Goal: Complete application form

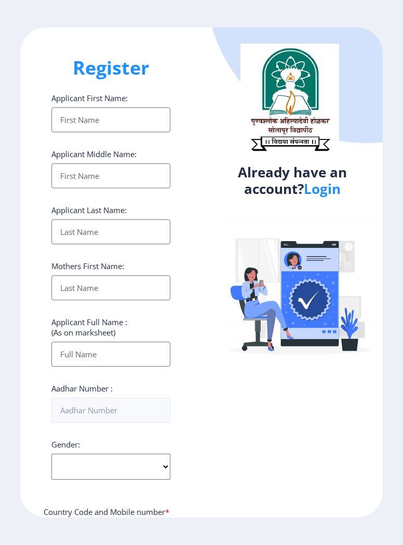
select select
click at [67, 123] on input "Applicant First Name:" at bounding box center [110, 119] width 119 height 25
click at [135, 122] on input "Applicant First Name:" at bounding box center [110, 119] width 119 height 25
type input "Vishal"
click at [80, 181] on input "Applicant First Name:" at bounding box center [110, 175] width 119 height 25
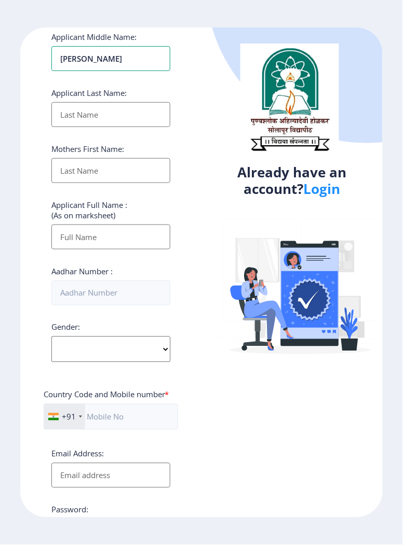
scroll to position [199, 0]
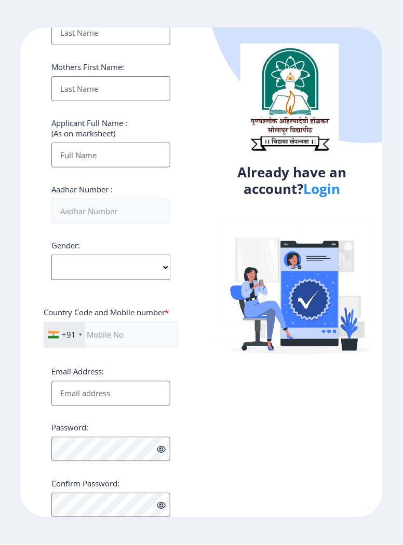
type input "Vij"
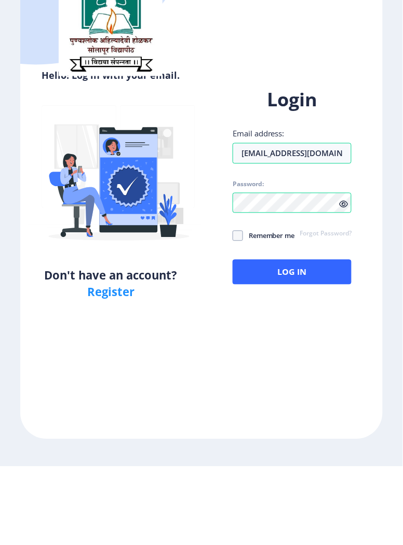
click at [240, 320] on span at bounding box center [237, 314] width 10 height 10
click at [233, 315] on input "Remember me" at bounding box center [232, 314] width 1 height 1
checkbox input "true"
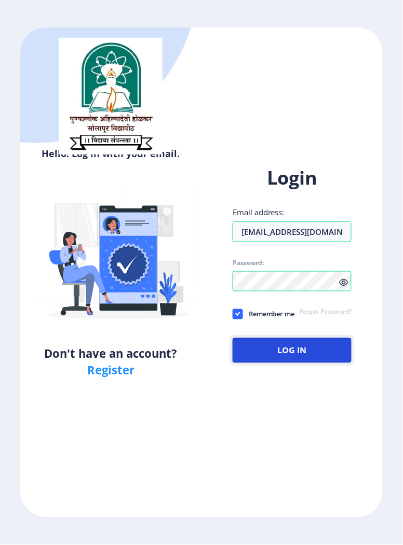
click at [282, 363] on button "Log In" at bounding box center [291, 350] width 119 height 25
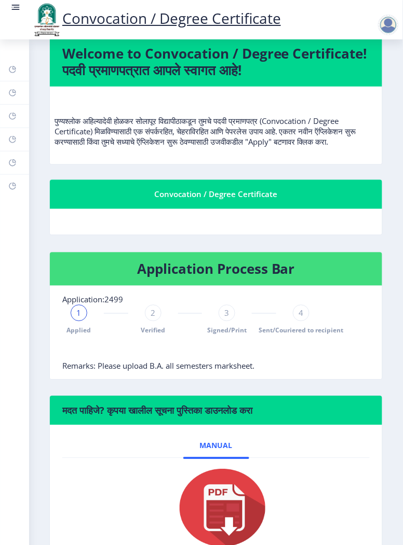
scroll to position [98, 0]
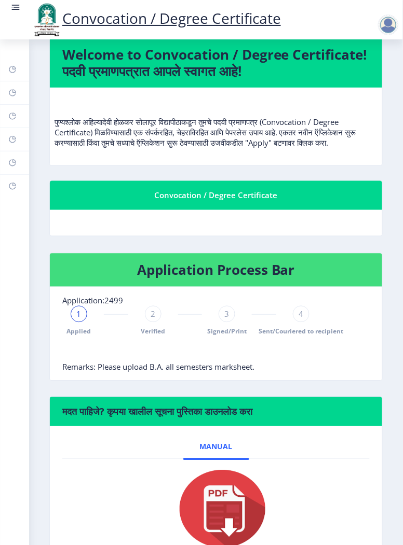
click at [147, 323] on div "2" at bounding box center [153, 314] width 17 height 17
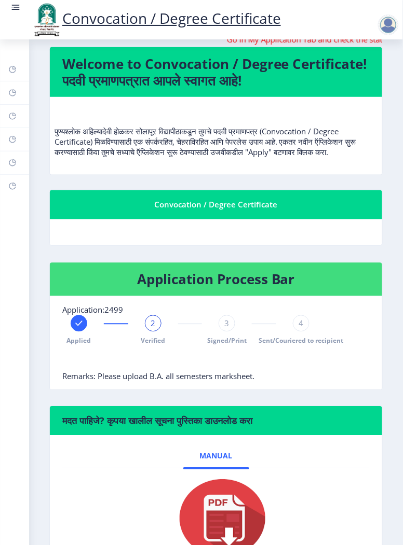
scroll to position [87, 0]
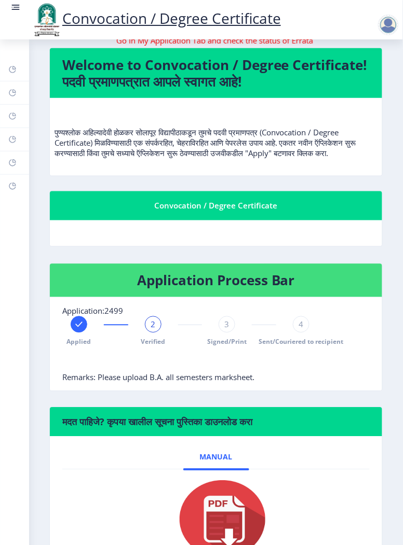
click at [82, 333] on div at bounding box center [79, 324] width 17 height 17
click at [150, 330] on rect at bounding box center [153, 325] width 10 height 10
click at [152, 330] on span "2" at bounding box center [152, 325] width 5 height 10
click at [154, 330] on span "2" at bounding box center [152, 325] width 5 height 10
click at [78, 330] on rect at bounding box center [79, 325] width 10 height 10
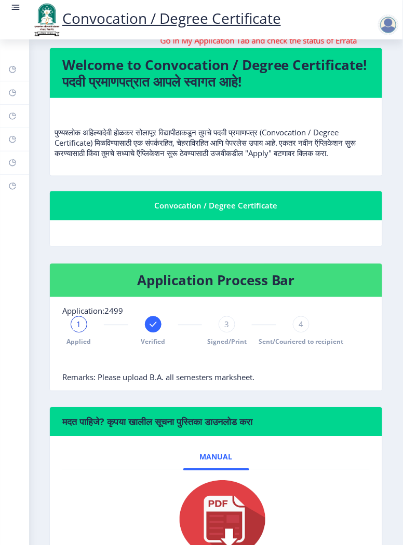
click at [78, 330] on span "1" at bounding box center [79, 325] width 5 height 10
click at [231, 333] on div "3" at bounding box center [226, 324] width 17 height 17
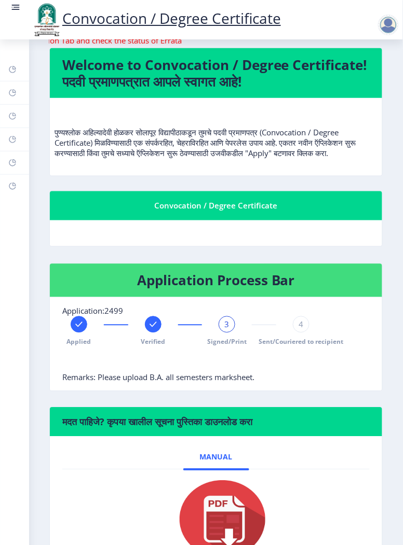
click at [150, 330] on rect at bounding box center [153, 325] width 10 height 10
click at [153, 330] on span "2" at bounding box center [152, 325] width 5 height 10
click at [75, 330] on rect at bounding box center [79, 325] width 10 height 10
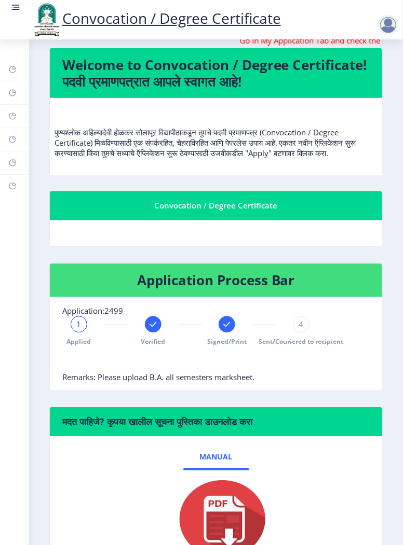
click at [149, 330] on rect at bounding box center [153, 325] width 10 height 10
click at [149, 333] on div "2" at bounding box center [153, 324] width 17 height 17
click at [227, 330] on rect at bounding box center [226, 325] width 10 height 10
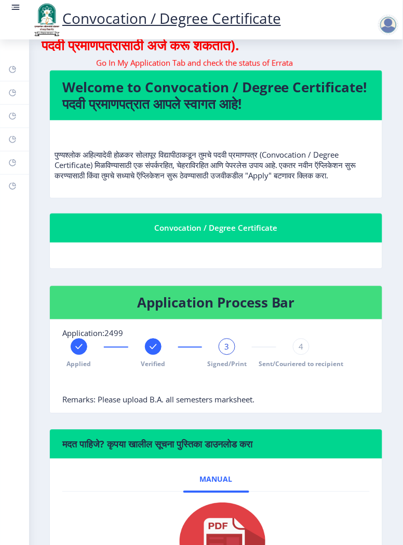
scroll to position [64, 0]
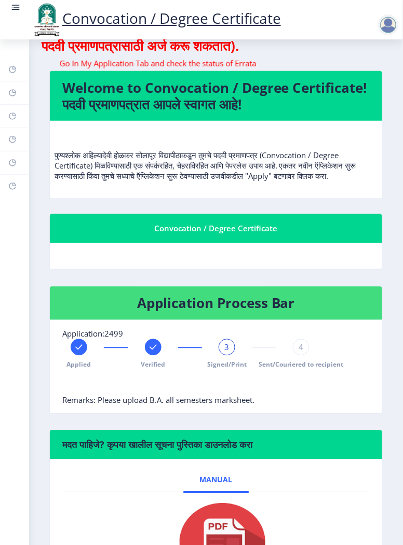
click at [124, 312] on h4 "Application Process Bar" at bounding box center [215, 303] width 307 height 17
click at [175, 312] on h4 "Application Process Bar" at bounding box center [215, 303] width 307 height 17
click at [179, 312] on h4 "Application Process Bar" at bounding box center [215, 303] width 307 height 17
click at [178, 312] on h4 "Application Process Bar" at bounding box center [215, 303] width 307 height 17
click at [175, 312] on h4 "Application Process Bar" at bounding box center [215, 303] width 307 height 17
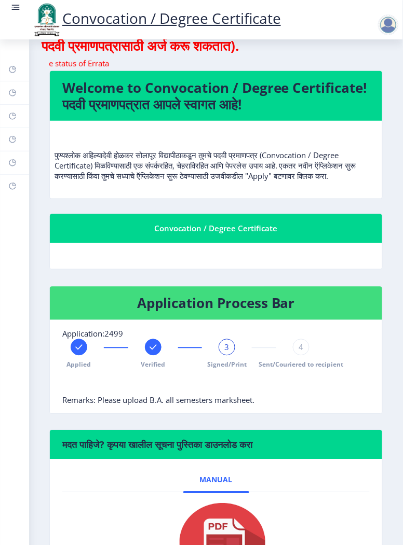
click at [90, 113] on h4 "Welcome to Convocation / Degree Certificate! पदवी प्रमाणपत्रात आपले स्वागत आहे!" at bounding box center [215, 95] width 307 height 33
click at [100, 181] on p "पुण्यश्लोक अहिल्यादेवी होळकर सोलापूर विद्यापीठाकडून तुमचे पदवी प्रमाणपत्र (Conv…" at bounding box center [215, 155] width 323 height 52
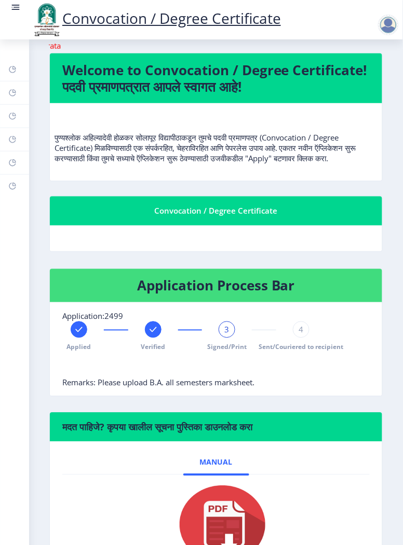
scroll to position [181, 0]
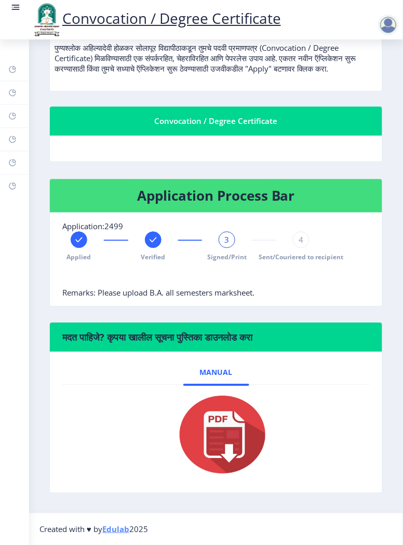
click at [196, 344] on h6 "मदत पाहिजे? कृपया खालील सूचना पुस्तिका डाउनलोड करा" at bounding box center [215, 337] width 307 height 12
click at [187, 298] on span "Remarks: Please upload B.A. all semesters marksheet." at bounding box center [158, 293] width 192 height 10
click at [87, 298] on span "Remarks: Please upload B.A. all semesters marksheet." at bounding box center [158, 293] width 192 height 10
click at [82, 298] on span "Remarks: Please upload B.A. all semesters marksheet." at bounding box center [158, 293] width 192 height 10
click at [75, 307] on nb-card-body "Application:2499 Applied Verified 3 Signed/Print 4 Sent/Couriered to recipient …" at bounding box center [216, 259] width 332 height 93
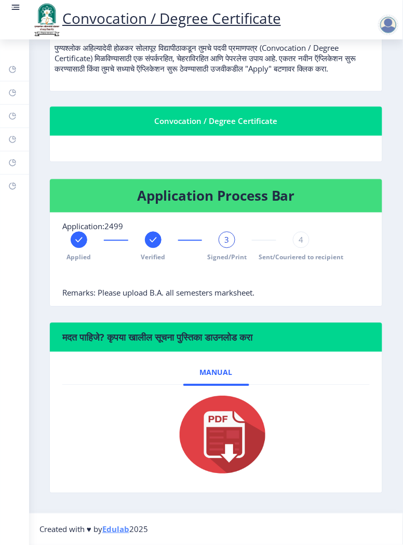
click at [216, 298] on span "Remarks: Please upload B.A. all semesters marksheet." at bounding box center [158, 293] width 192 height 10
click at [225, 245] on span "3" at bounding box center [227, 240] width 5 height 10
click at [77, 245] on rect at bounding box center [79, 240] width 10 height 10
click at [81, 248] on div "1" at bounding box center [79, 240] width 17 height 17
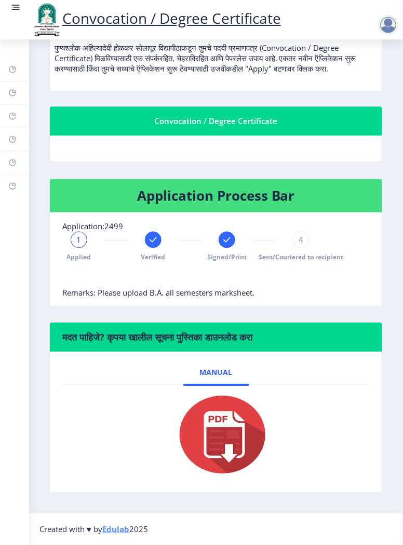
click at [148, 245] on rect at bounding box center [153, 240] width 10 height 10
click at [224, 245] on rect at bounding box center [226, 240] width 10 height 10
click at [84, 248] on div at bounding box center [79, 240] width 17 height 17
click at [79, 245] on span "1" at bounding box center [79, 240] width 5 height 10
click at [153, 243] on icon at bounding box center [152, 240] width 7 height 5
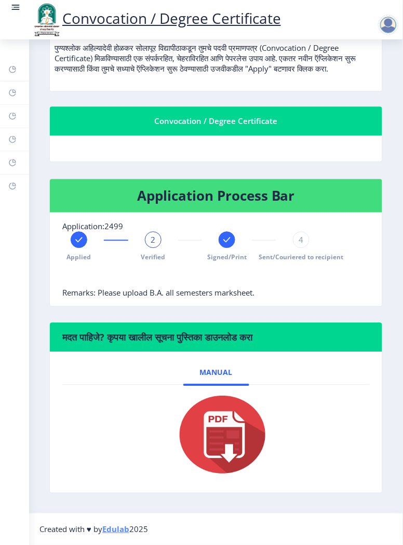
click at [221, 245] on rect at bounding box center [226, 240] width 10 height 10
click at [214, 377] on span "Manual" at bounding box center [216, 373] width 33 height 8
click at [216, 385] on link "Manual" at bounding box center [216, 373] width 66 height 25
click at [211, 128] on div "Convocation / Degree Certificate" at bounding box center [215, 121] width 307 height 12
click at [200, 128] on div "Convocation / Degree Certificate" at bounding box center [215, 121] width 307 height 12
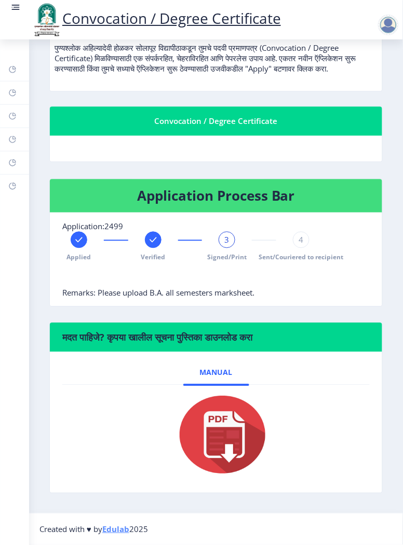
click at [197, 128] on div "Convocation / Degree Certificate" at bounding box center [215, 121] width 307 height 12
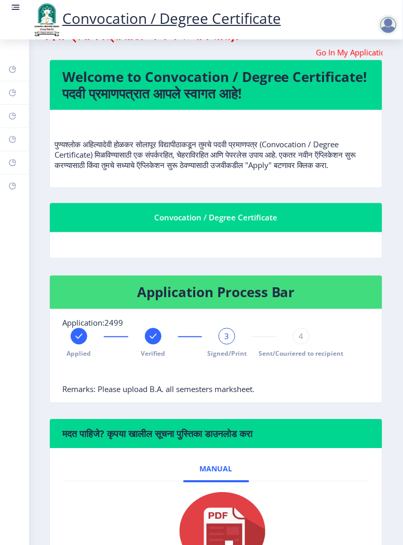
scroll to position [0, 0]
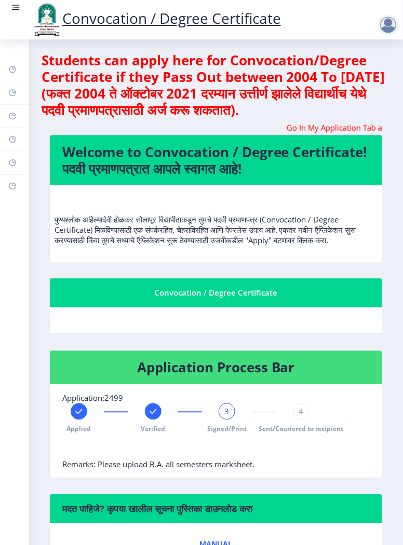
click at [137, 92] on h4 "Students can apply here for Convocation/Degree Certificate if they Pass Out bet…" at bounding box center [215, 85] width 349 height 66
click at [78, 118] on h4 "Students can apply here for Convocation/Degree Certificate if they Pass Out bet…" at bounding box center [215, 85] width 349 height 66
click at [154, 177] on h4 "Welcome to Convocation / Degree Certificate! पदवी प्रमाणपत्रात आपले स्वागत आहे!" at bounding box center [215, 160] width 307 height 33
click at [135, 177] on h4 "Welcome to Convocation / Degree Certificate! पदवी प्रमाणपत्रात आपले स्वागत आहे!" at bounding box center [215, 160] width 307 height 33
click at [124, 177] on h4 "Welcome to Convocation / Degree Certificate! पदवी प्रमाणपत्रात आपले स्वागत आहे!" at bounding box center [215, 160] width 307 height 33
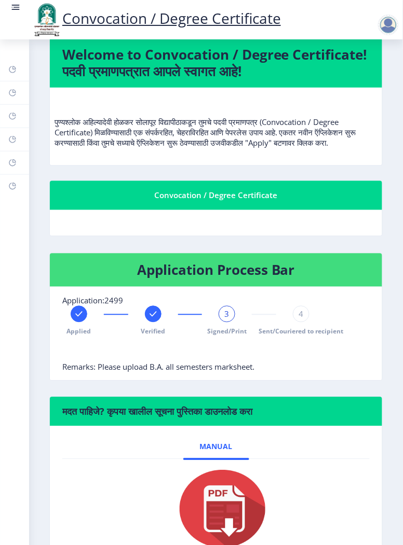
scroll to position [181, 0]
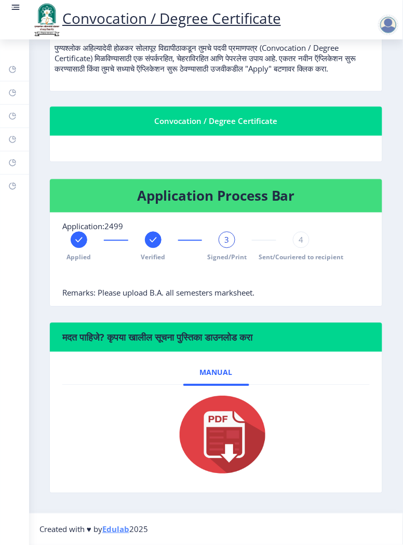
click at [214, 344] on h6 "मदत पाहिजे? कृपया खालील सूचना पुस्तिका डाउनलोड करा" at bounding box center [215, 337] width 307 height 12
click at [262, 352] on nb-card-header "मदत पाहिजे? कृपया खालील सूचना पुस्तिका डाउनलोड करा" at bounding box center [216, 337] width 332 height 29
click at [251, 344] on h6 "मदत पाहिजे? कृपया खालील सूचना पुस्तिका डाउनलोड करा" at bounding box center [215, 337] width 307 height 12
click at [93, 344] on h6 "मदत पाहिजे? कृपया खालील सूचना पुस्तिका डाउनलोड करा" at bounding box center [215, 337] width 307 height 12
click at [142, 344] on h6 "मदत पाहिजे? कृपया खालील सूचना पुस्तिका डाउनलोड करा" at bounding box center [215, 337] width 307 height 12
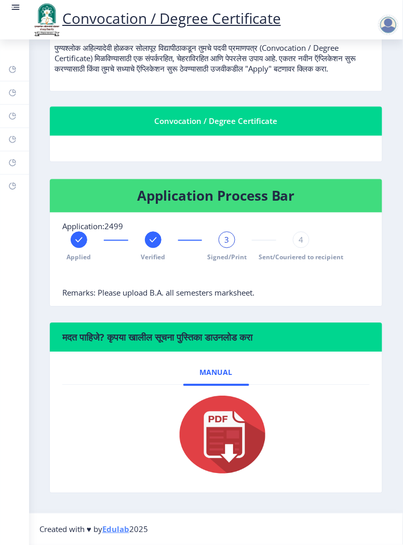
click at [162, 352] on nb-card-header "मदत पाहिजे? कृपया खालील सूचना पुस्तिका डाउनलोड करा" at bounding box center [216, 337] width 332 height 29
click at [213, 385] on link "Manual" at bounding box center [216, 373] width 66 height 25
click at [225, 460] on img at bounding box center [216, 435] width 104 height 83
click at [24, 14] on div "Convocation / Degree Certificate" at bounding box center [156, 19] width 270 height 35
click at [17, 17] on link at bounding box center [15, 19] width 10 height 35
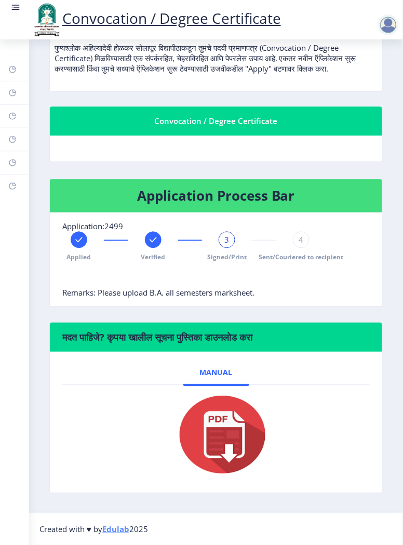
scroll to position [137, 0]
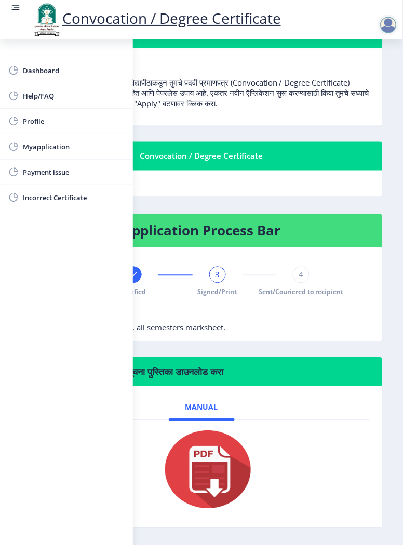
click at [34, 124] on span "Profile" at bounding box center [74, 121] width 102 height 12
select select
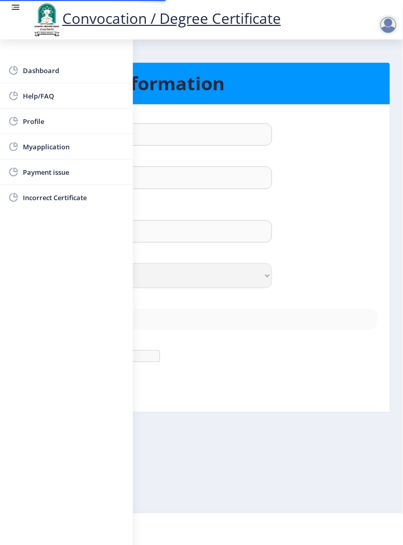
type input "Vishal"
type input "[PERSON_NAME]"
type input "[PERSON_NAME] [PERSON_NAME]"
select select "[DEMOGRAPHIC_DATA]"
type input "[EMAIL_ADDRESS][DOMAIN_NAME]"
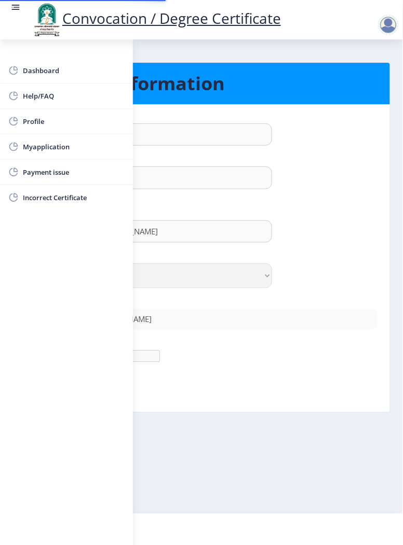
type input "8459853324"
click at [20, 13] on link at bounding box center [15, 19] width 10 height 35
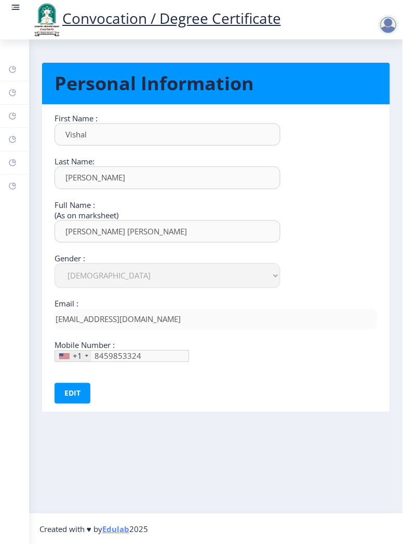
click at [12, 7] on circle at bounding box center [12, 7] width 1 height 1
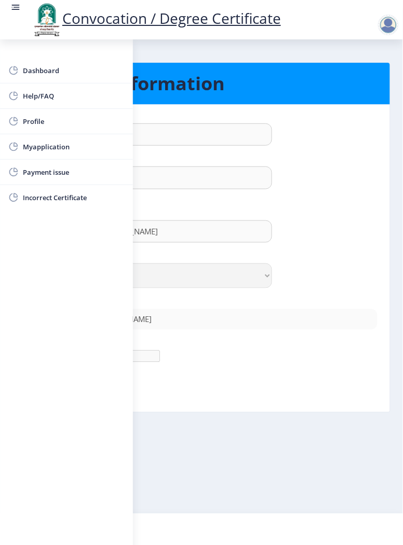
click at [36, 71] on span "Dashboard" at bounding box center [74, 70] width 102 height 12
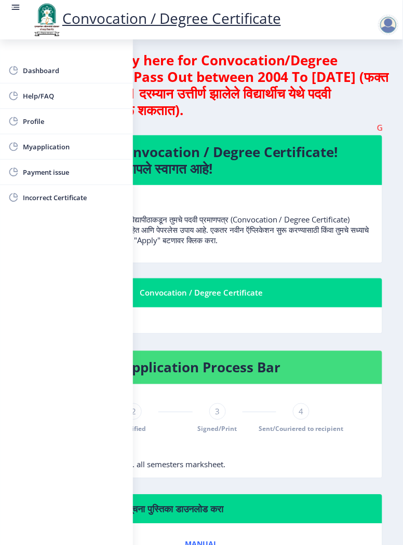
click at [174, 228] on p "पुण्यश्लोक अहिल्यादेवी होळकर सोलापूर विद्यापीठाकडून तुमचे पदवी प्रमाणपत्र (Conv…" at bounding box center [201, 219] width 352 height 52
click at [12, 7] on circle at bounding box center [12, 7] width 1 height 1
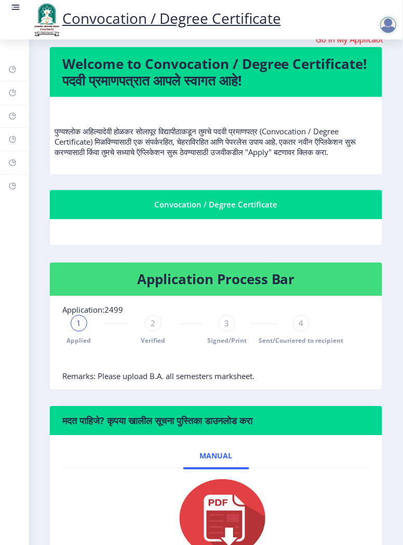
scroll to position [90, 0]
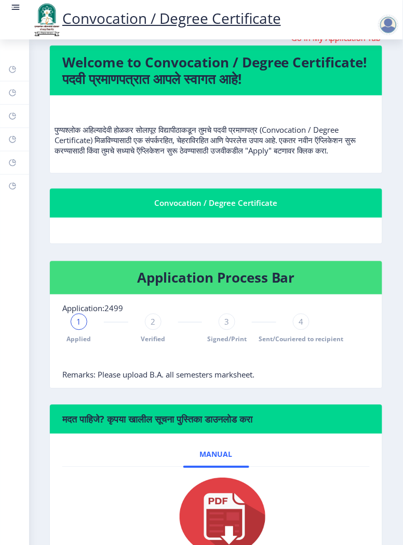
click at [145, 330] on div "2" at bounding box center [153, 322] width 17 height 17
click at [79, 327] on rect at bounding box center [79, 322] width 10 height 10
click at [80, 327] on span "1" at bounding box center [79, 322] width 5 height 10
click at [153, 327] on rect at bounding box center [153, 322] width 10 height 10
click at [124, 380] on span "Remarks: Please upload B.A. all semesters marksheet." at bounding box center [158, 375] width 192 height 10
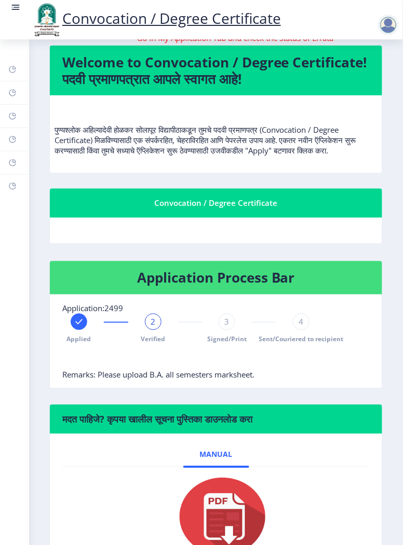
click at [150, 380] on span "Remarks: Please upload B.A. all semesters marksheet." at bounding box center [158, 375] width 192 height 10
click at [151, 380] on span "Remarks: Please upload B.A. all semesters marksheet." at bounding box center [158, 375] width 192 height 10
click at [147, 426] on h6 "मदत पाहिजे? कृपया खालील सूचना पुस्तिका डाउनलोड करा" at bounding box center [215, 419] width 307 height 12
click at [143, 426] on h6 "मदत पाहिजे? कृपया खालील सूचना पुस्तिका डाउनलोड करा" at bounding box center [215, 419] width 307 height 12
click at [140, 426] on h6 "मदत पाहिजे? कृपया खालील सूचना पुस्तिका डाउनलोड करा" at bounding box center [215, 419] width 307 height 12
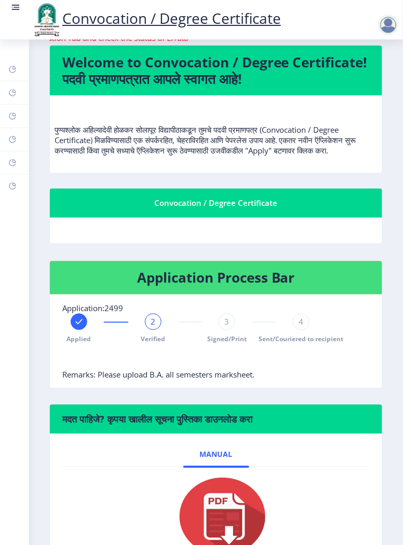
click at [143, 426] on h6 "मदत पाहिजे? कृपया खालील सूचना पुस्तिका डाउनलोड करा" at bounding box center [215, 419] width 307 height 12
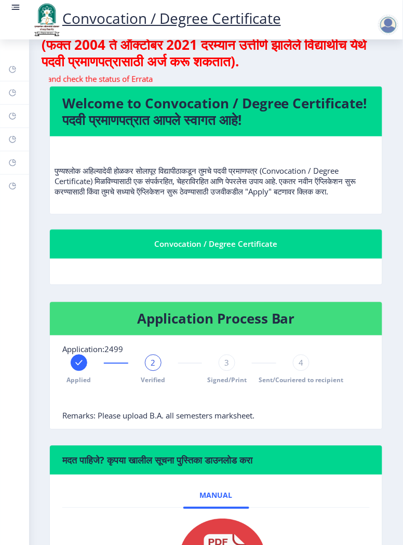
scroll to position [0, 0]
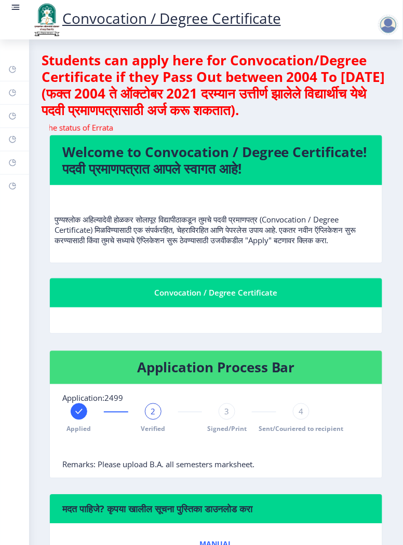
click at [89, 135] on div "Go In My Application Tab and check the status of Errata" at bounding box center [215, 128] width 333 height 12
click at [107, 133] on marquee "Go In My Application Tab and check the status of Errata" at bounding box center [215, 127] width 333 height 10
click at [103, 133] on marquee "Go In My Application Tab and check the status of Errata" at bounding box center [215, 127] width 333 height 10
click at [105, 133] on marquee "Go In My Application Tab and check the status of Errata" at bounding box center [215, 127] width 333 height 10
click at [104, 133] on marquee "Go In My Application Tab and check the status of Errata" at bounding box center [215, 127] width 333 height 10
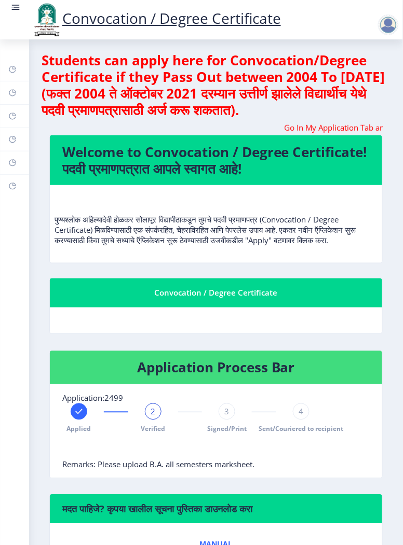
click at [87, 245] on p "पुण्यश्लोक अहिल्यादेवी होळकर सोलापूर विद्यापीठाकडून तुमचे पदवी प्रमाणपत्र (Conv…" at bounding box center [215, 219] width 323 height 52
click at [71, 245] on p "पुण्यश्लोक अहिल्यादेवी होळकर सोलापूर विद्यापीठाकडून तुमचे पदवी प्रमाणपत्र (Conv…" at bounding box center [215, 219] width 323 height 52
click at [382, 32] on div at bounding box center [388, 25] width 21 height 21
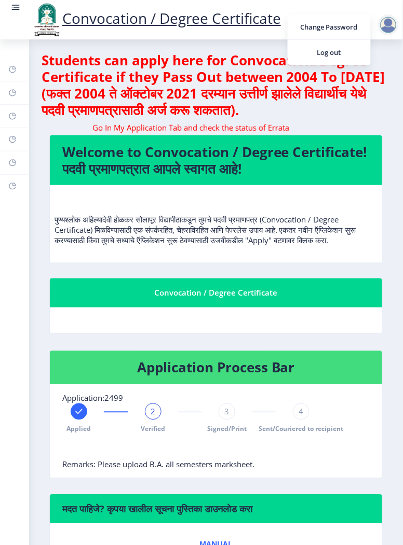
click at [87, 135] on div "Go In My Application Tab and check the status of Errata" at bounding box center [215, 128] width 333 height 12
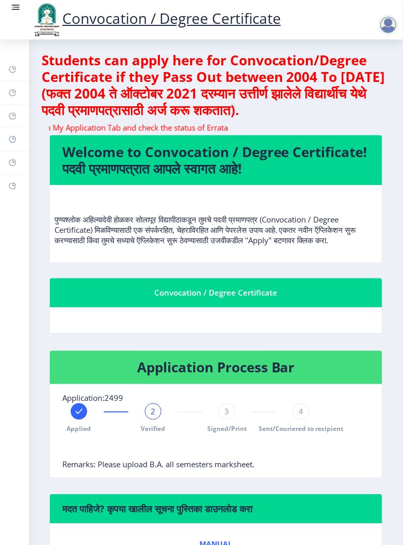
click at [15, 9] on rect at bounding box center [16, 9] width 8 height 1
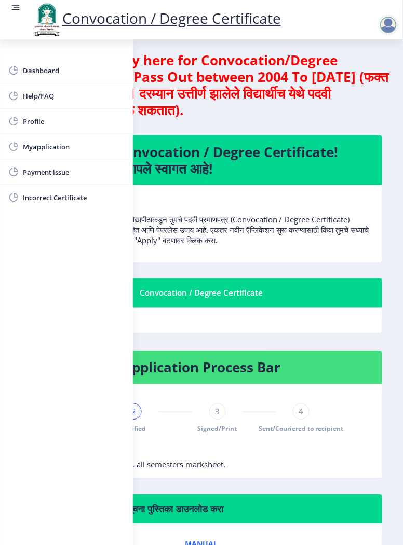
click at [33, 172] on span "Payment issue" at bounding box center [74, 172] width 102 height 12
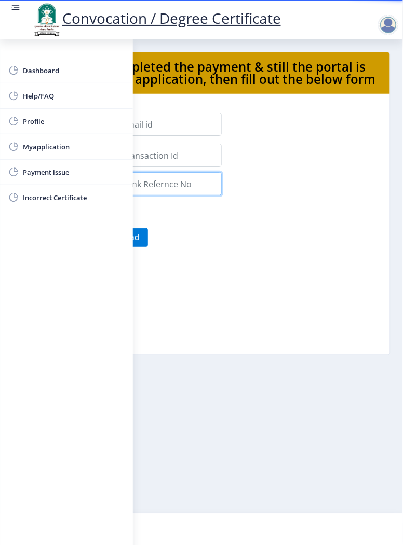
click at [182, 195] on input "Applicant Email Id:" at bounding box center [157, 183] width 130 height 23
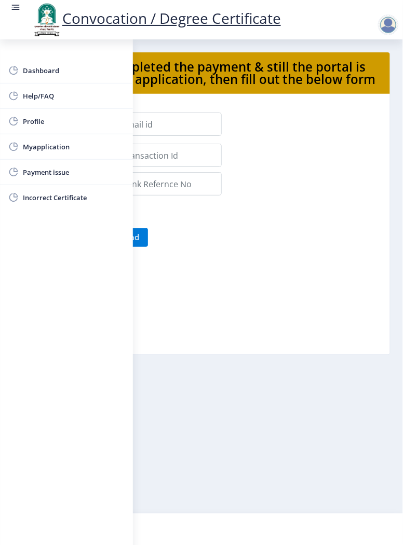
click at [19, 12] on link at bounding box center [15, 19] width 10 height 35
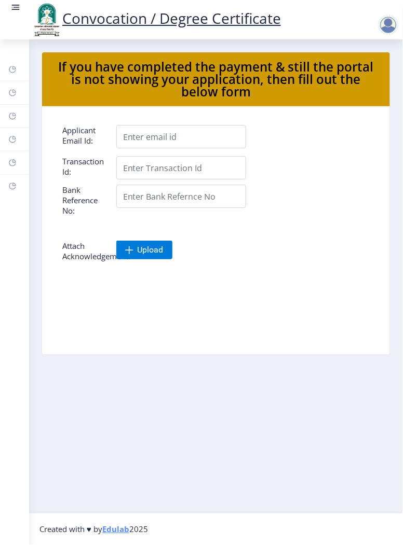
click at [18, 17] on link at bounding box center [15, 19] width 10 height 35
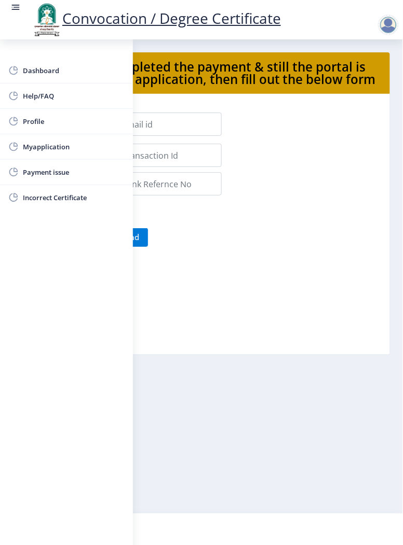
click at [37, 143] on span "Myapplication" at bounding box center [74, 147] width 102 height 12
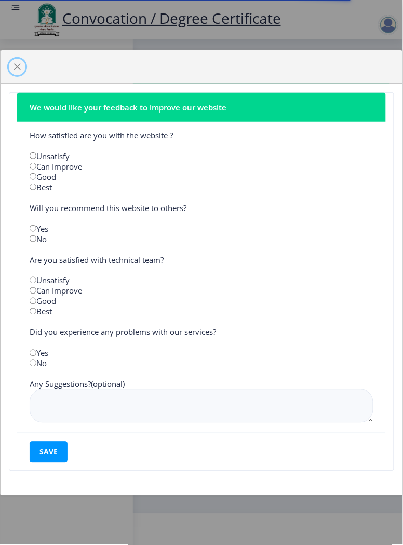
click at [19, 65] on span "button" at bounding box center [17, 67] width 8 height 8
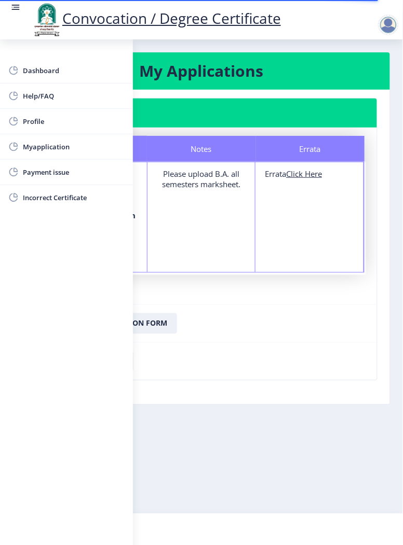
click at [162, 107] on nb-card-header "Application 2499" at bounding box center [201, 113] width 351 height 29
click at [15, 9] on rect at bounding box center [16, 9] width 8 height 1
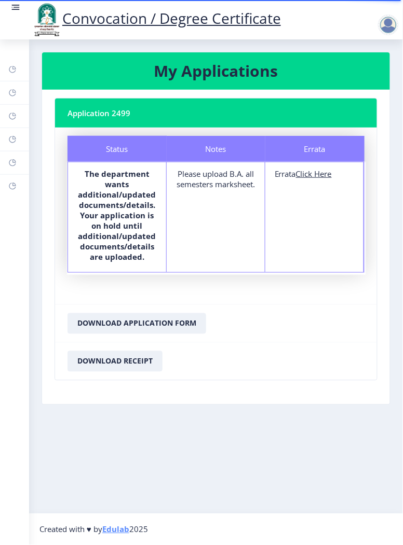
click at [205, 177] on div "Please upload B.A. all semesters marksheet." at bounding box center [215, 179] width 79 height 21
click at [207, 189] on div "Please upload B.A. all semesters marksheet." at bounding box center [215, 179] width 79 height 21
click at [192, 225] on div "Notes Please upload B.A. all semesters marksheet." at bounding box center [216, 217] width 99 height 110
click at [310, 212] on div "Errata Errata Click Here" at bounding box center [314, 217] width 99 height 110
click at [317, 173] on u "Click Here" at bounding box center [314, 174] width 36 height 10
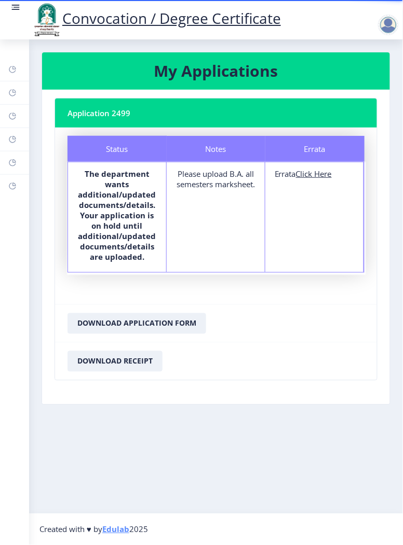
select select
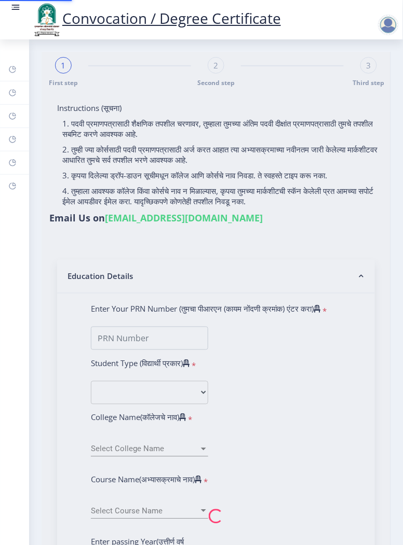
type input "[PERSON_NAME] [PERSON_NAME]"
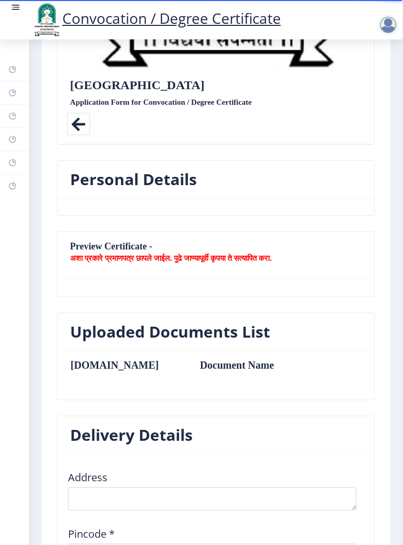
scroll to position [362, 0]
click at [100, 253] on b "अशा प्रकारे प्रमाणपत्र छापले जाईल. पुढे जाण्यापूर्वी कृपया ते सत्यापित करा." at bounding box center [170, 258] width 201 height 10
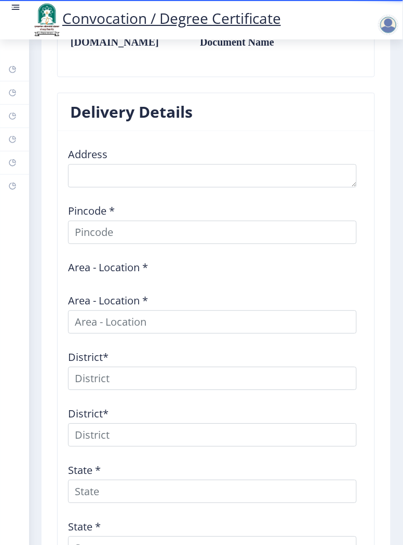
scroll to position [796, 0]
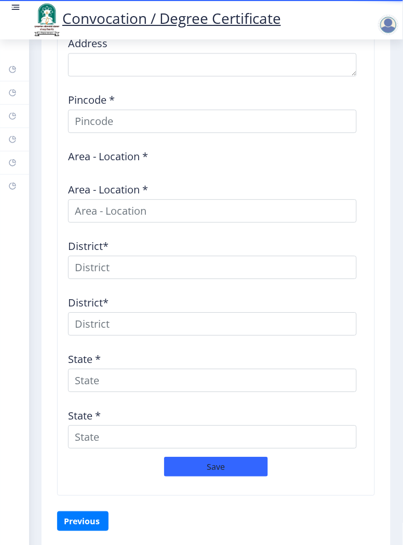
click at [111, 152] on label "Area - Location *" at bounding box center [108, 157] width 80 height 10
click at [76, 518] on button "Previous ‍" at bounding box center [82, 522] width 51 height 20
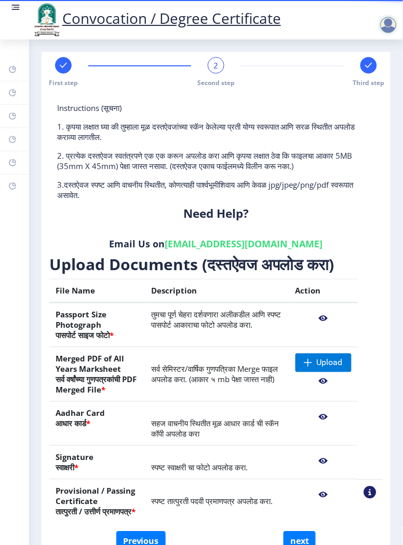
scroll to position [33, 0]
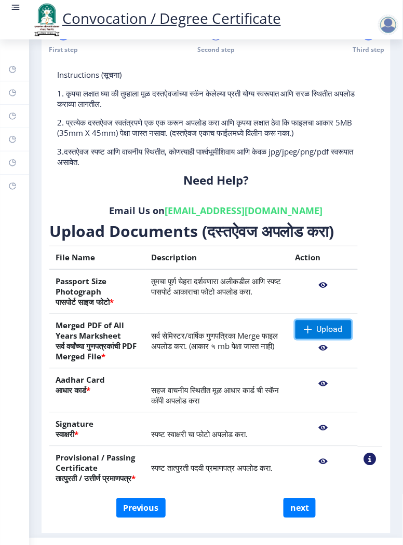
click at [329, 325] on span "Upload" at bounding box center [329, 330] width 26 height 10
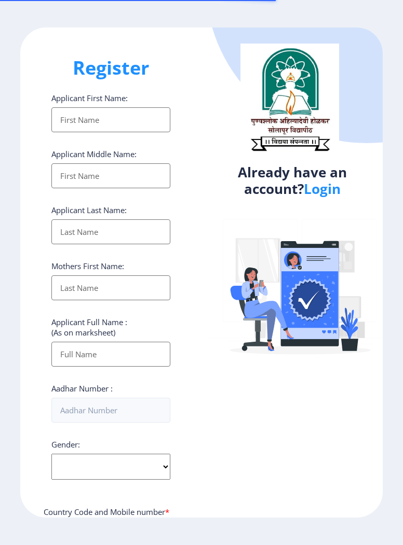
select select
click at [314, 190] on link "Login" at bounding box center [321, 188] width 37 height 19
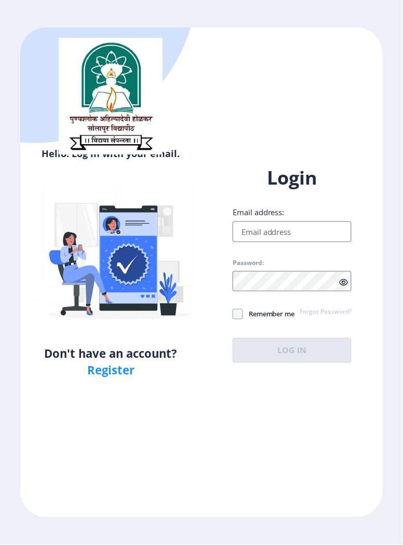
click at [245, 242] on input "Email address:" at bounding box center [291, 231] width 119 height 21
type input "[EMAIL_ADDRESS][DOMAIN_NAME]"
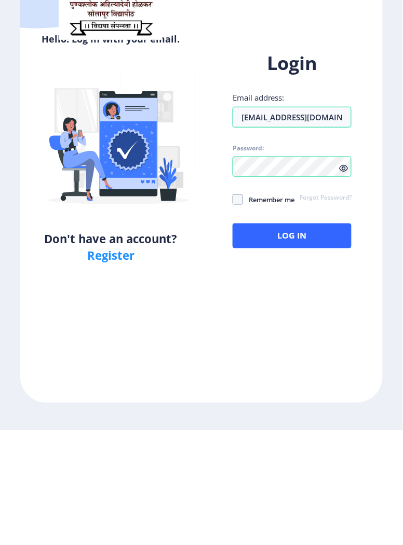
click at [241, 320] on span at bounding box center [237, 314] width 10 height 10
click at [233, 315] on input "Remember me" at bounding box center [232, 314] width 1 height 1
checkbox input "true"
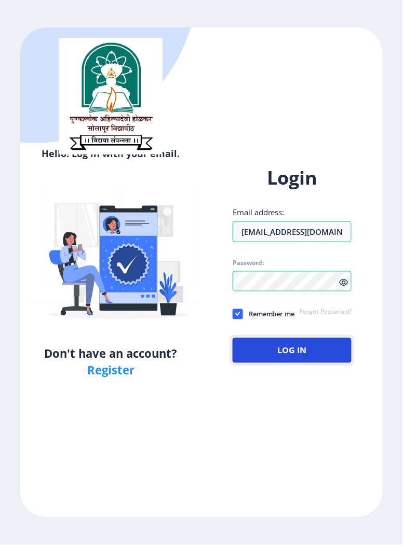
click at [294, 357] on button "Log In" at bounding box center [291, 350] width 119 height 25
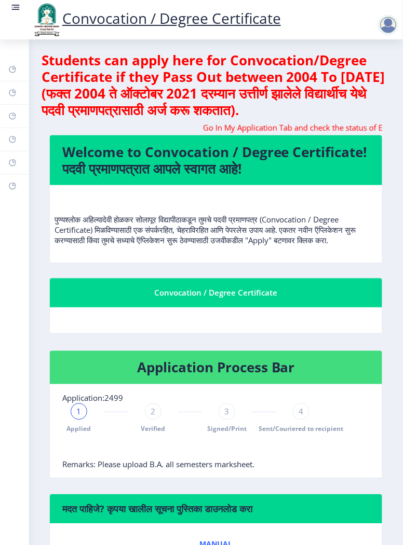
click at [16, 7] on rect at bounding box center [15, 7] width 10 height 10
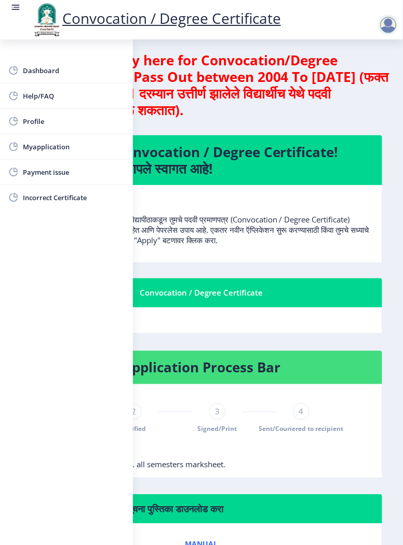
click at [27, 68] on span "Dashboard" at bounding box center [74, 70] width 102 height 12
click at [12, 7] on circle at bounding box center [12, 7] width 1 height 1
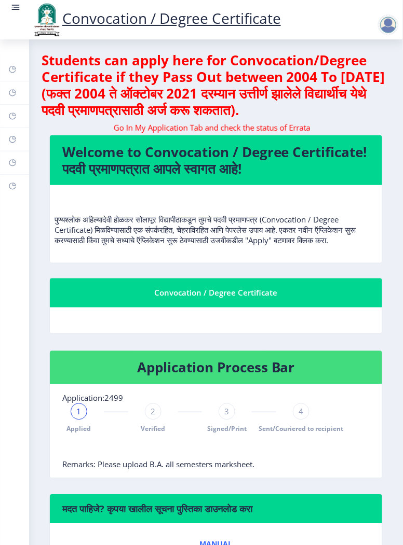
click at [12, 7] on circle at bounding box center [12, 7] width 1 height 1
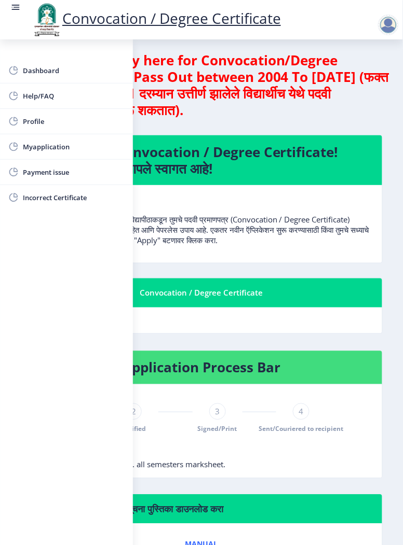
click at [30, 121] on span "Profile" at bounding box center [74, 121] width 102 height 12
select select
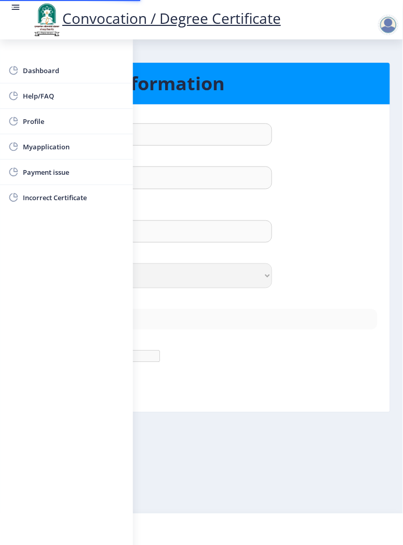
type input "Vishal"
type input "[PERSON_NAME]"
type input "[PERSON_NAME] [PERSON_NAME]"
select select "[DEMOGRAPHIC_DATA]"
type input "[EMAIL_ADDRESS][DOMAIN_NAME]"
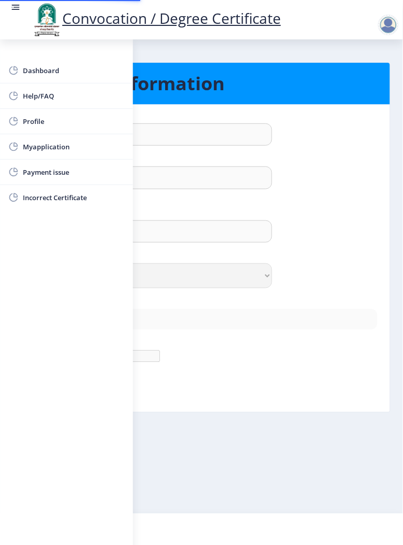
type input "8459853324"
click at [12, 7] on circle at bounding box center [12, 7] width 1 height 1
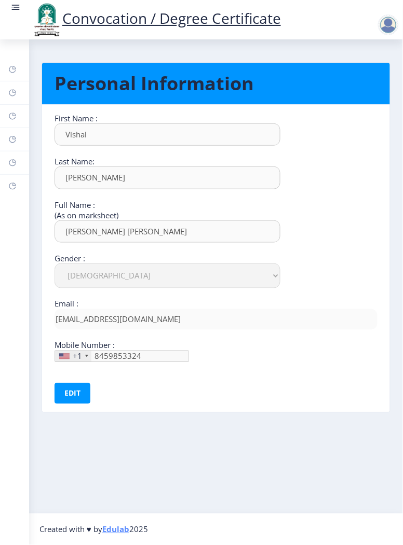
click at [15, 9] on rect at bounding box center [16, 9] width 8 height 1
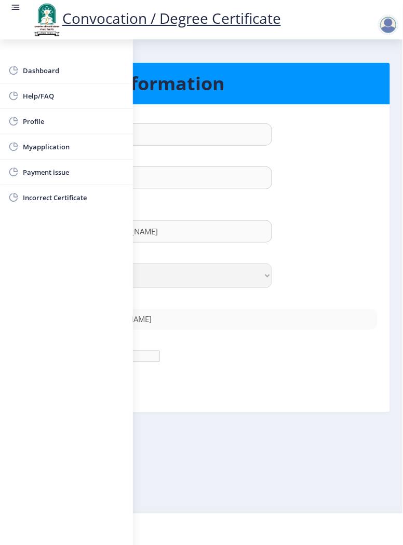
click at [32, 151] on span "Myapplication" at bounding box center [74, 147] width 102 height 12
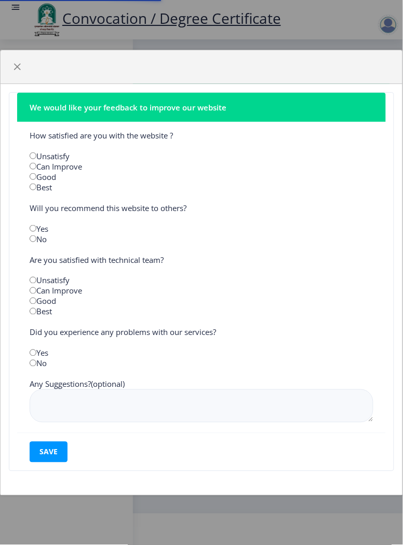
click at [13, 10] on div "We would like your feedback to improve our website How satisfied are you with t…" at bounding box center [201, 272] width 403 height 545
click at [15, 67] on span "button" at bounding box center [17, 67] width 8 height 8
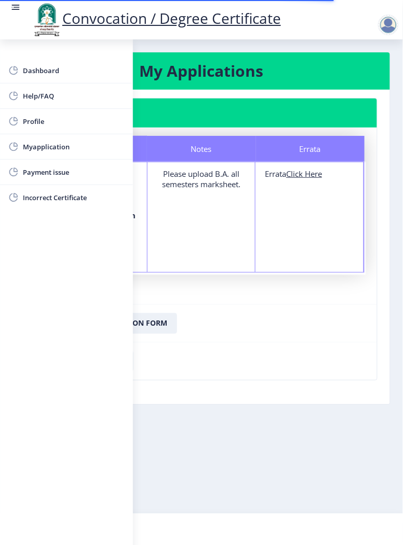
click at [12, 7] on circle at bounding box center [12, 7] width 1 height 1
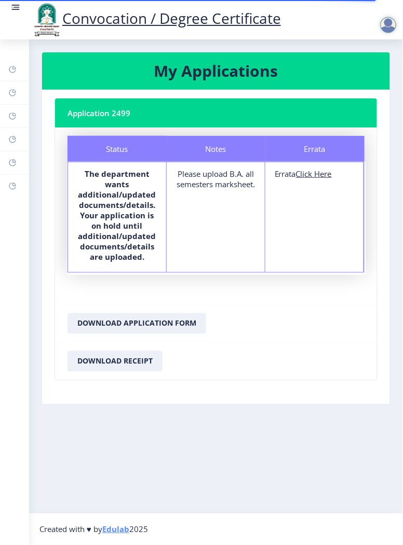
click at [316, 177] on u "Click Here" at bounding box center [314, 174] width 36 height 10
select select
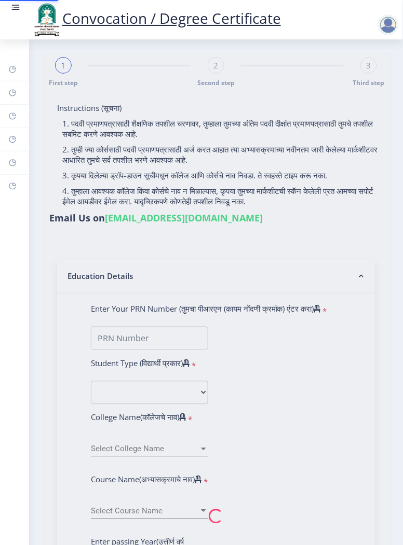
type input "[PERSON_NAME] [PERSON_NAME]"
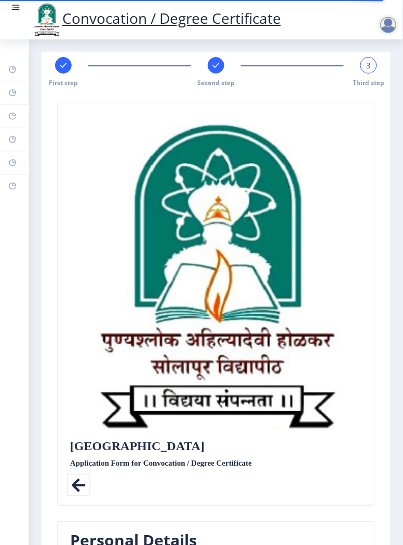
click at [58, 70] on div at bounding box center [63, 65] width 17 height 17
select select "Regular"
select select "2021"
select select "March"
select select "Grade B+"
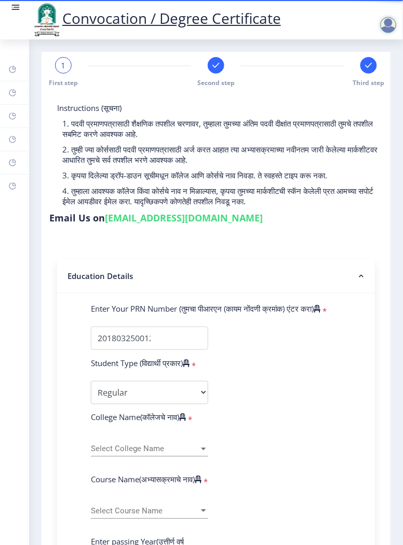
click at [65, 61] on div "1" at bounding box center [63, 65] width 17 height 17
click at [61, 73] on div "1" at bounding box center [63, 65] width 17 height 17
click at [58, 62] on div "1" at bounding box center [63, 65] width 17 height 17
click at [62, 65] on span "1" at bounding box center [63, 65] width 5 height 10
click at [62, 64] on span "1" at bounding box center [63, 65] width 5 height 10
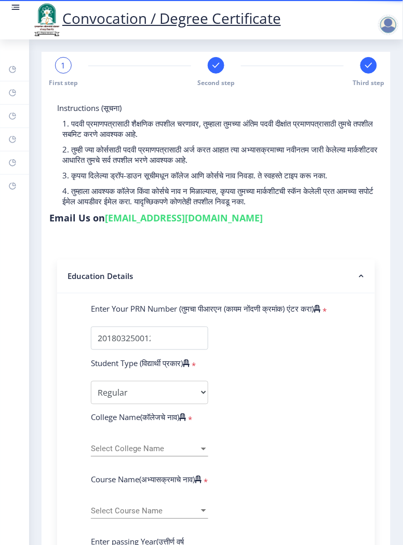
click at [64, 65] on span "1" at bounding box center [63, 65] width 5 height 10
click at [64, 63] on span "1" at bounding box center [63, 65] width 5 height 10
click at [211, 68] on rect at bounding box center [216, 65] width 10 height 10
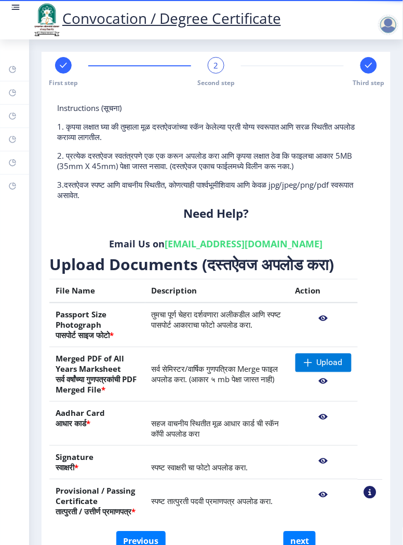
click at [321, 383] on nb-action at bounding box center [323, 381] width 56 height 19
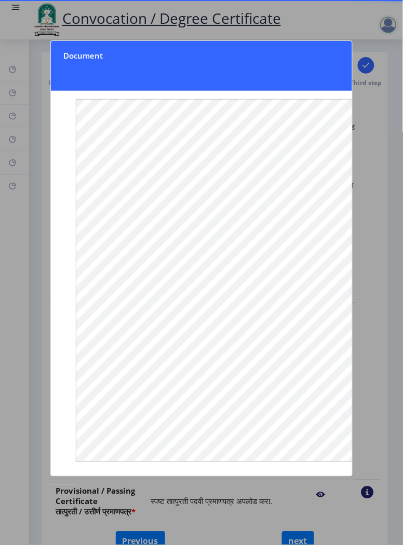
click at [29, 279] on div at bounding box center [201, 272] width 403 height 545
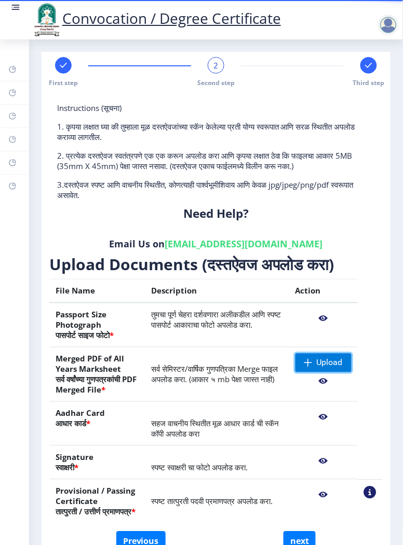
click at [308, 363] on span at bounding box center [308, 363] width 8 height 8
